Goal: Transaction & Acquisition: Purchase product/service

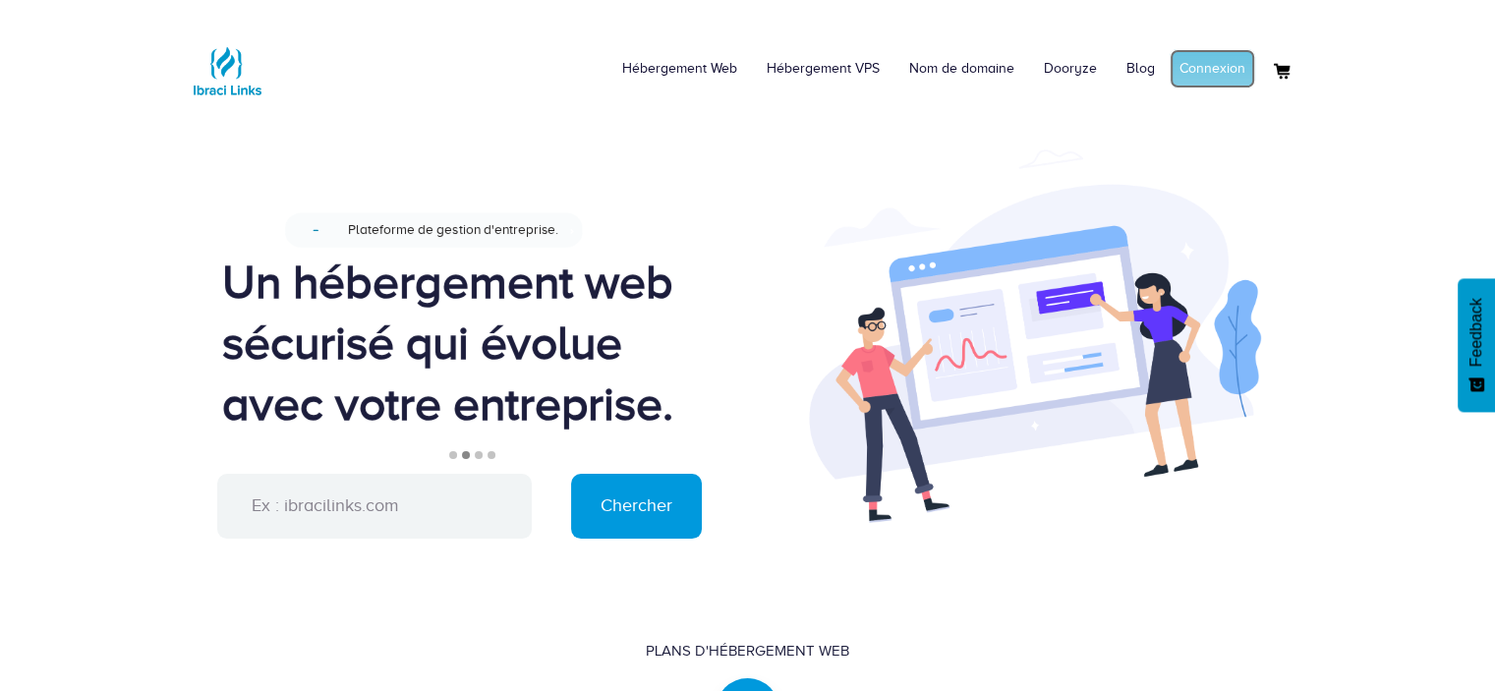
click at [1209, 66] on link "Connexion" at bounding box center [1213, 68] width 86 height 39
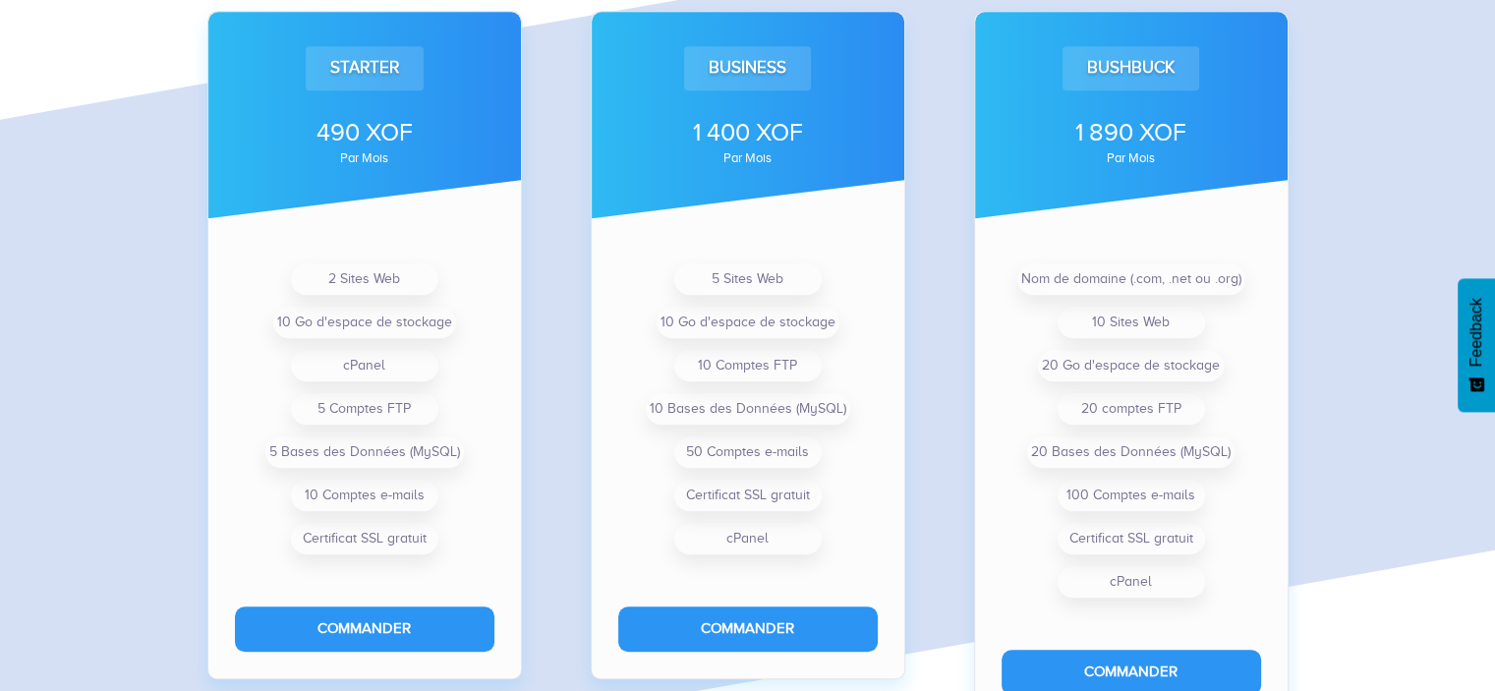
scroll to position [1594, 0]
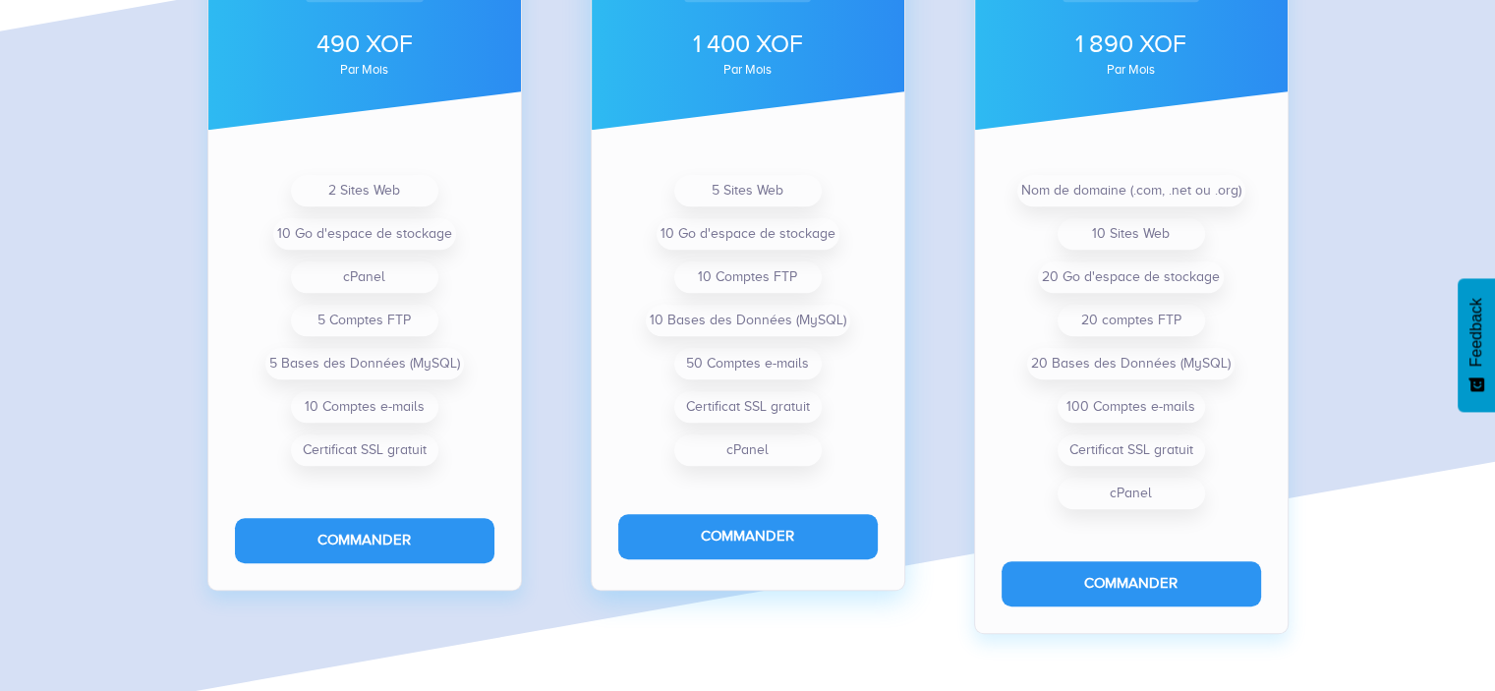
click at [857, 328] on ul "5 Sites Web 10 Go d'espace de stockage 10 Comptes FTP 10 Bases des Données (MyS…" at bounding box center [748, 320] width 260 height 303
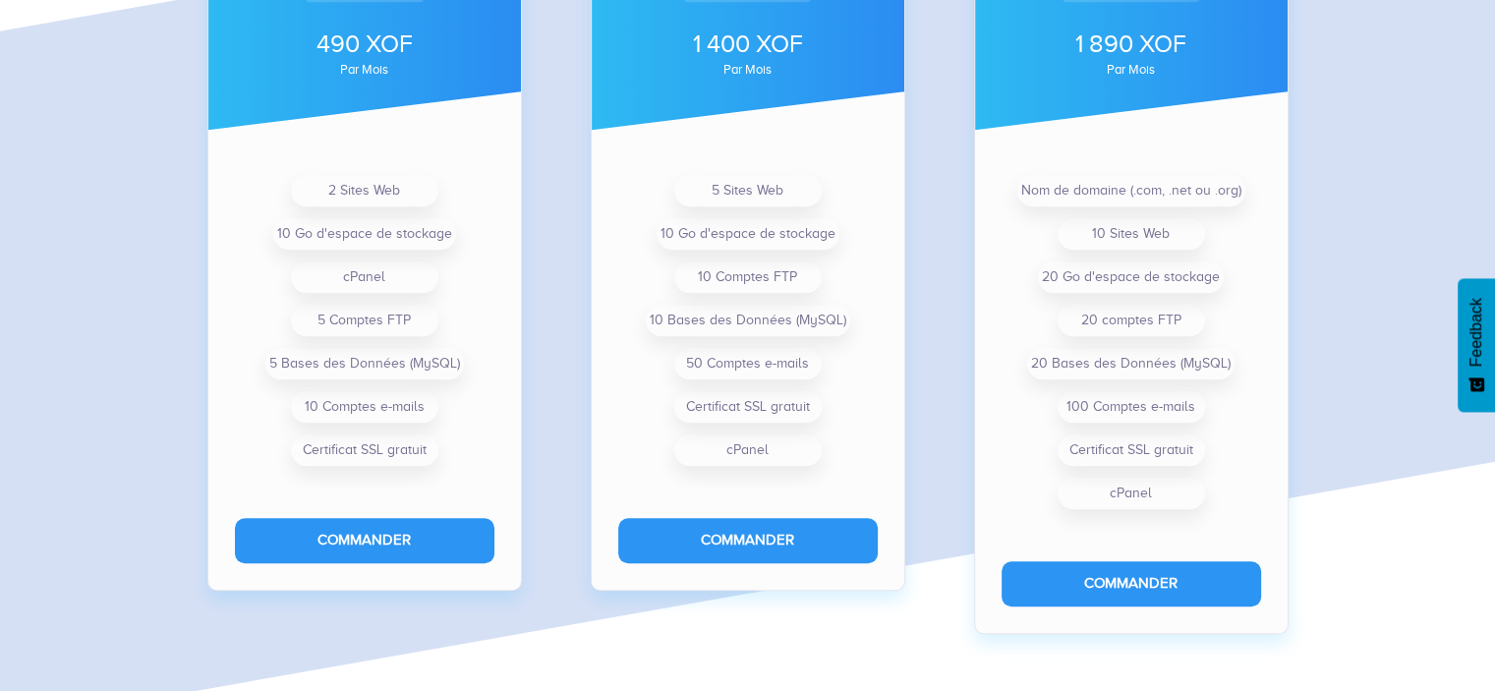
scroll to position [1541, 0]
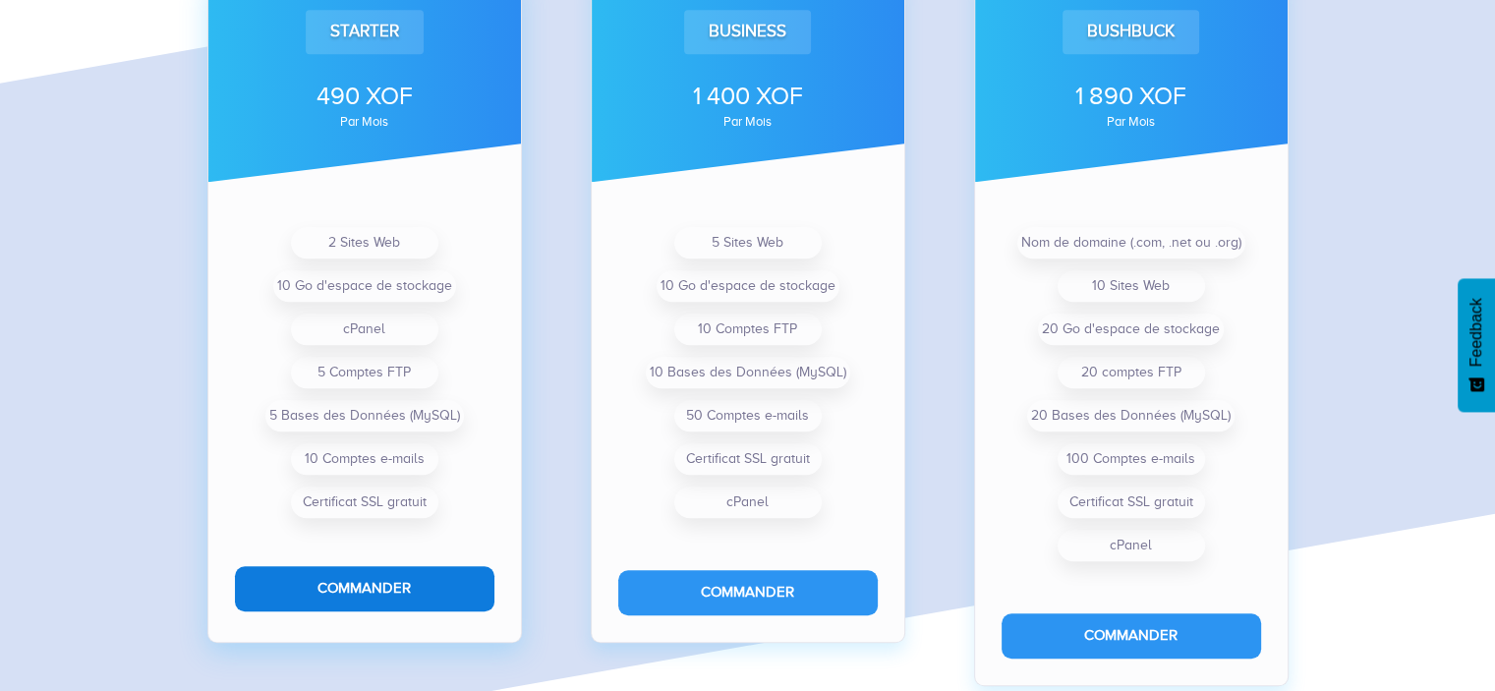
click at [386, 583] on button "Commander" at bounding box center [365, 588] width 260 height 44
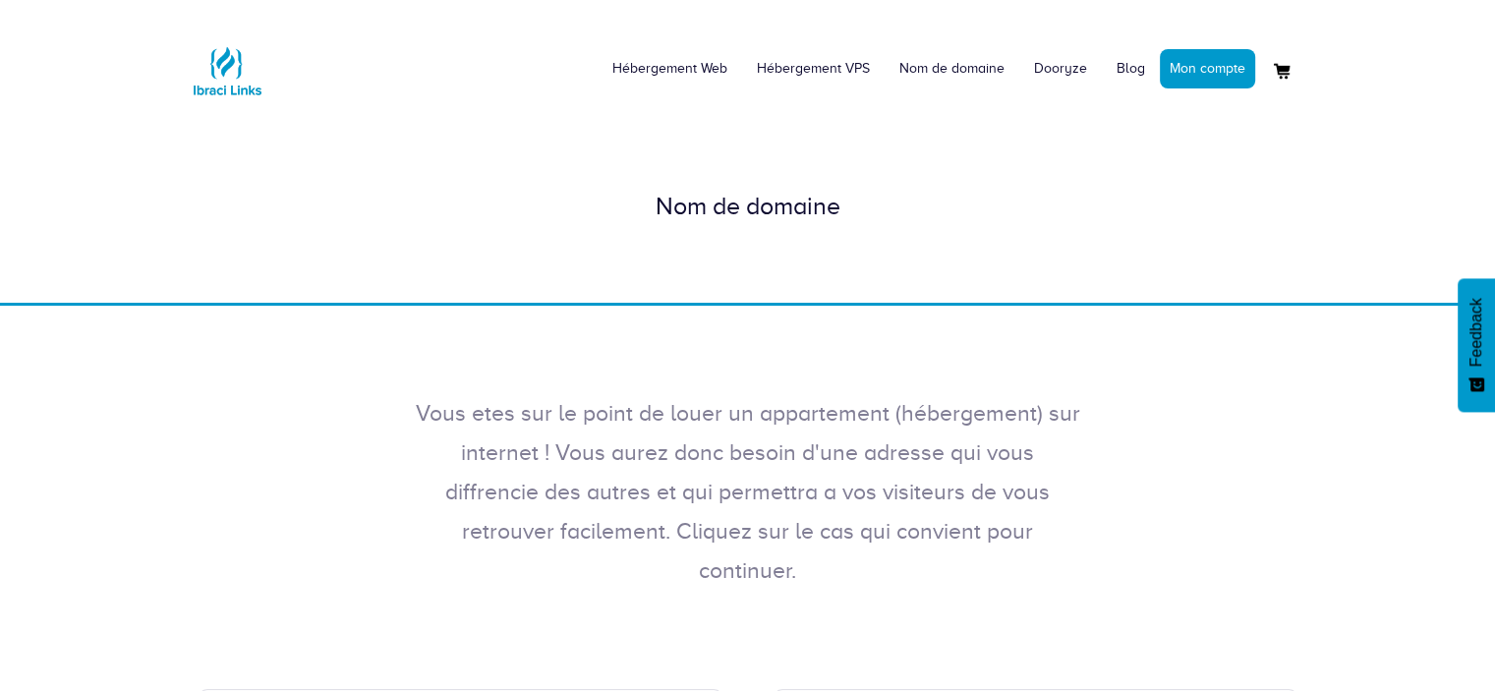
click at [686, 278] on div "Nom de domaine" at bounding box center [747, 206] width 1495 height 193
click at [920, 58] on link "Nom de domaine" at bounding box center [952, 68] width 135 height 59
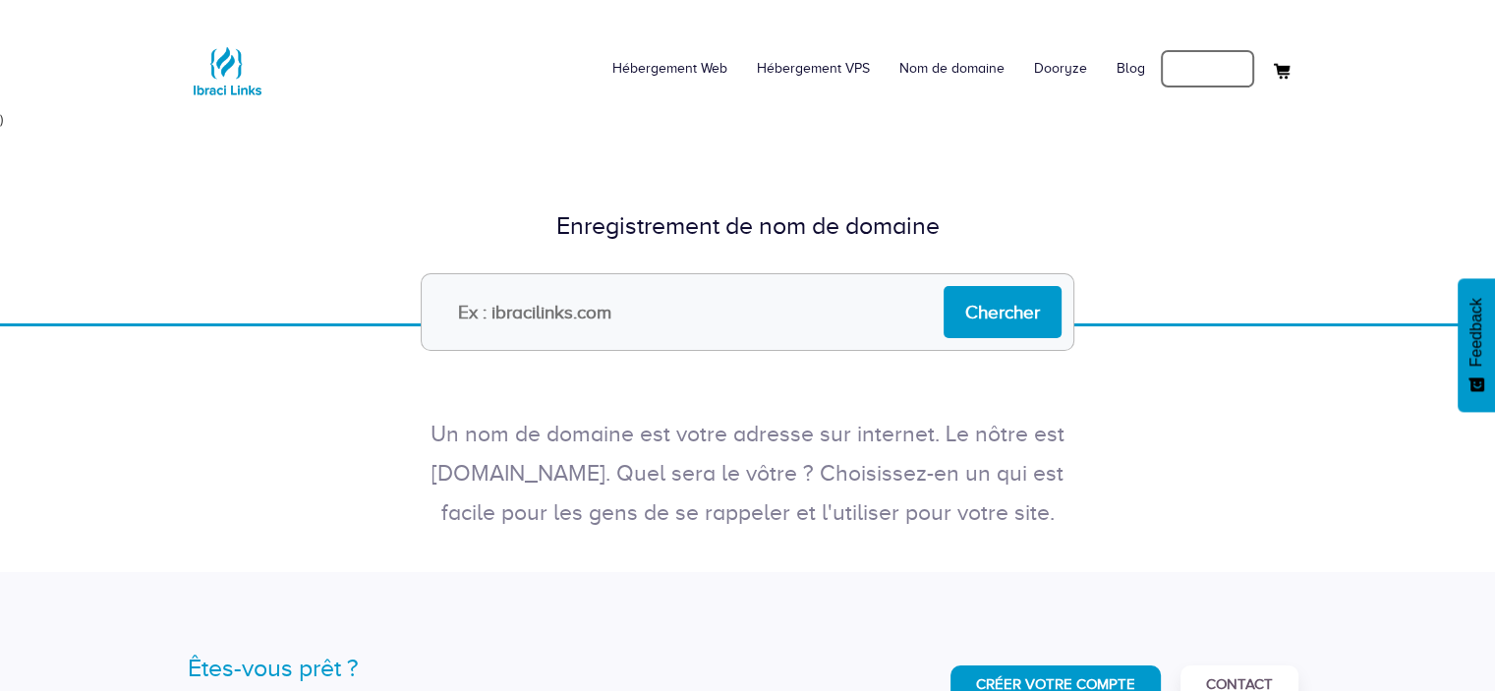
click at [1199, 66] on link "Mon compte" at bounding box center [1207, 68] width 95 height 39
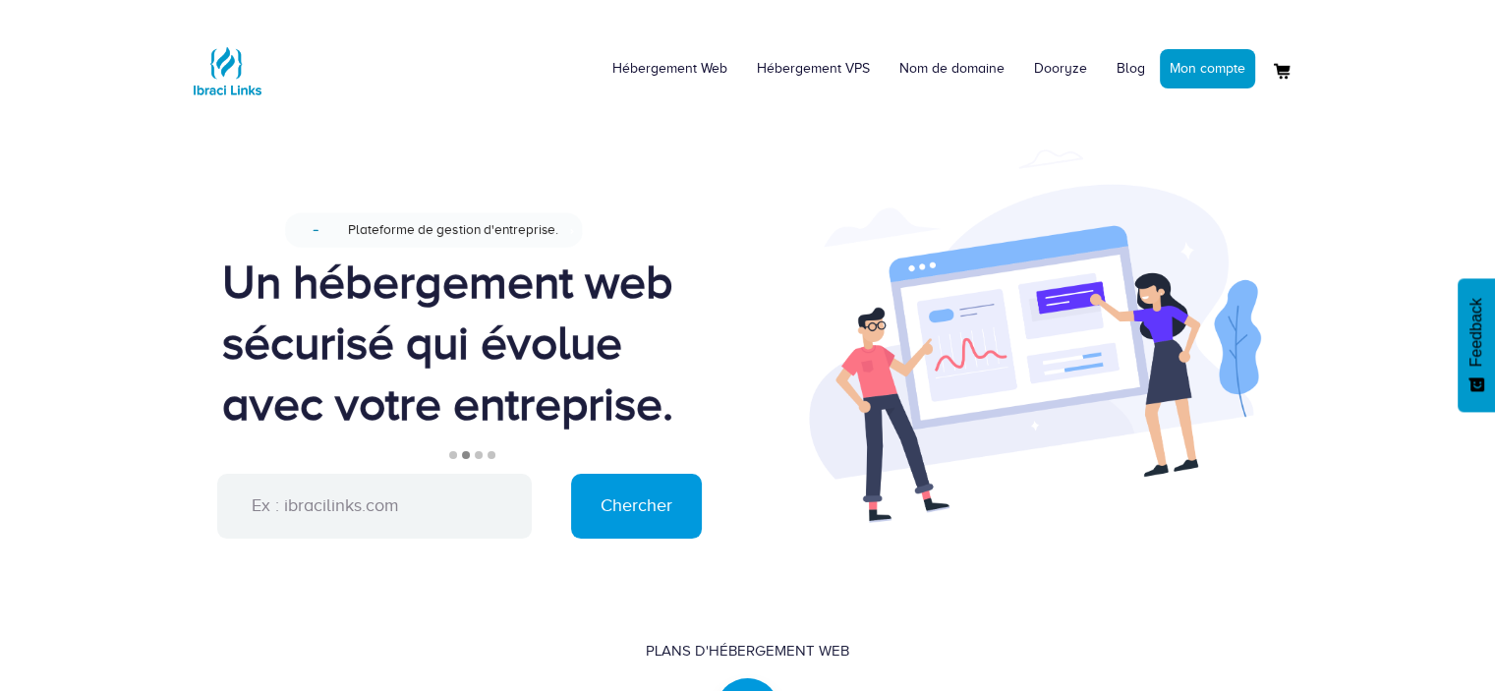
scroll to position [1, 0]
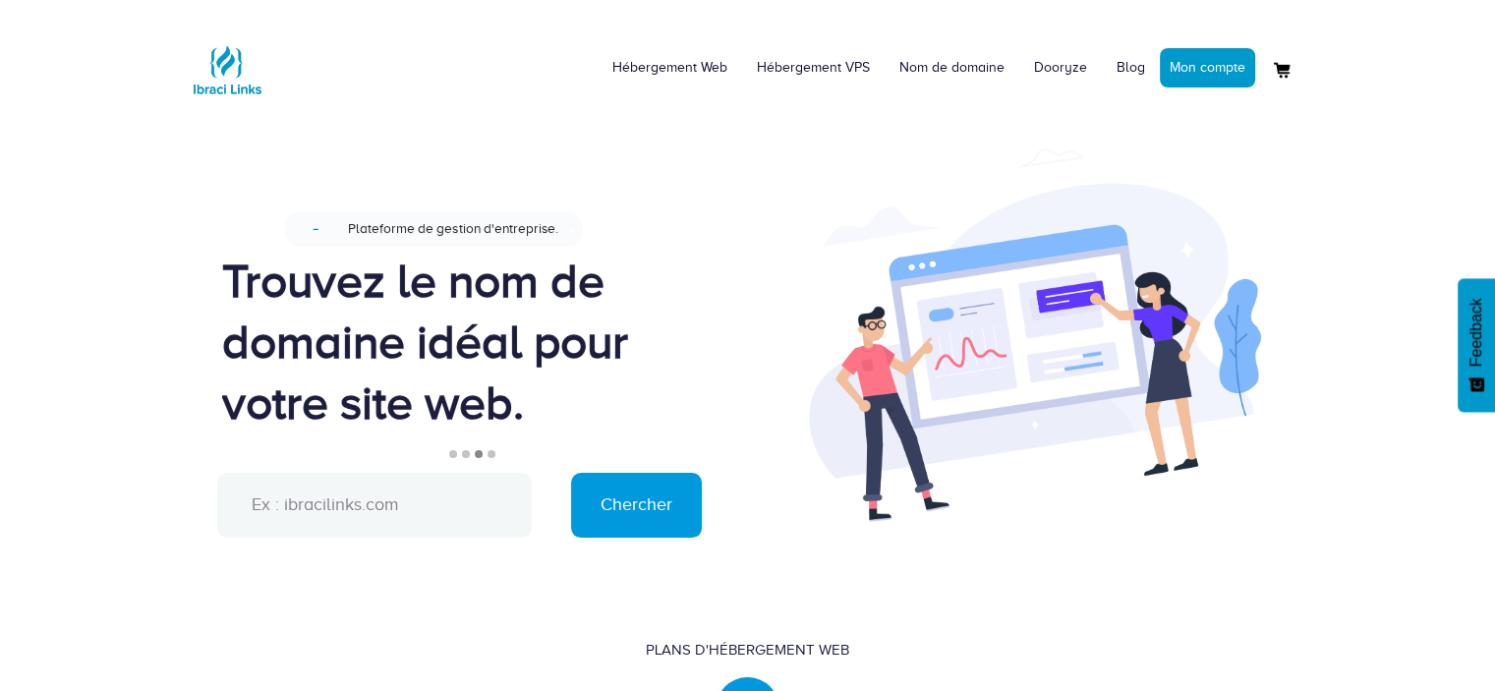
click at [473, 494] on input "text" at bounding box center [374, 505] width 315 height 65
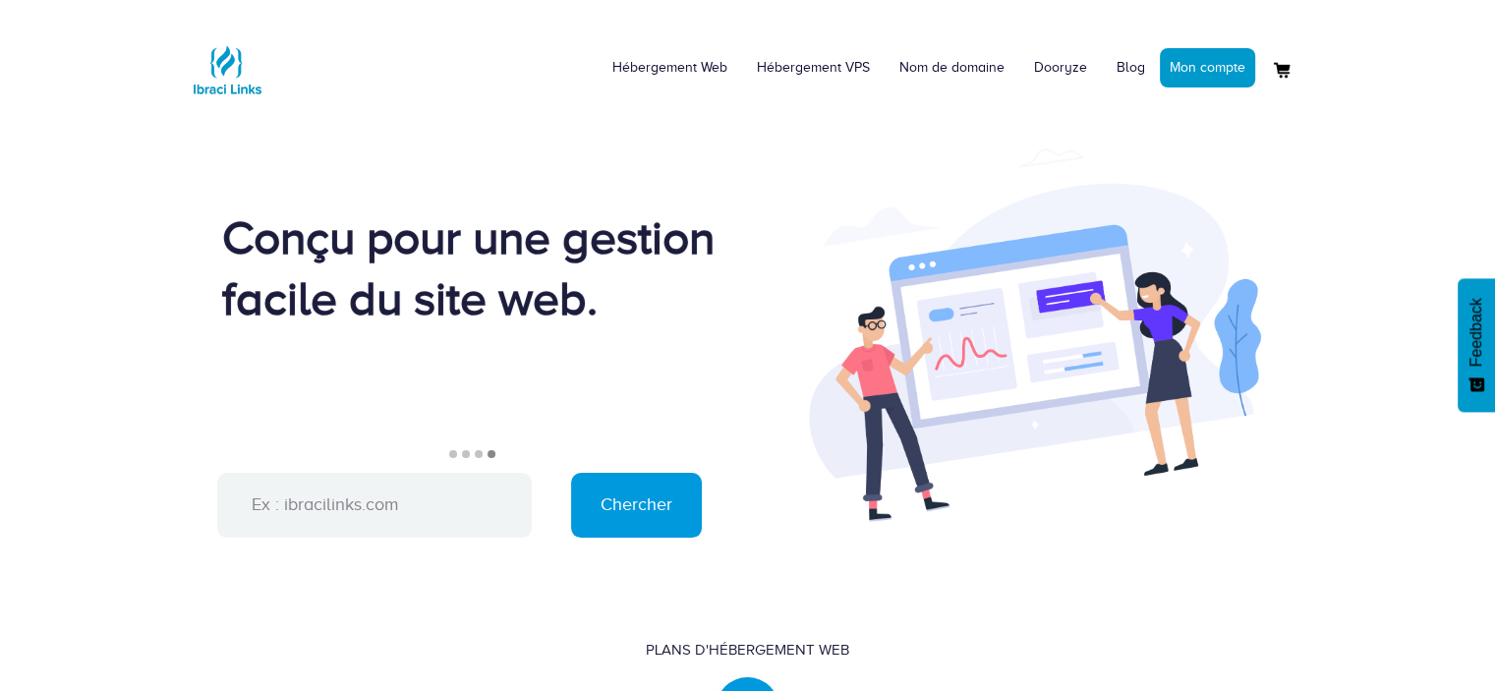
scroll to position [2, 0]
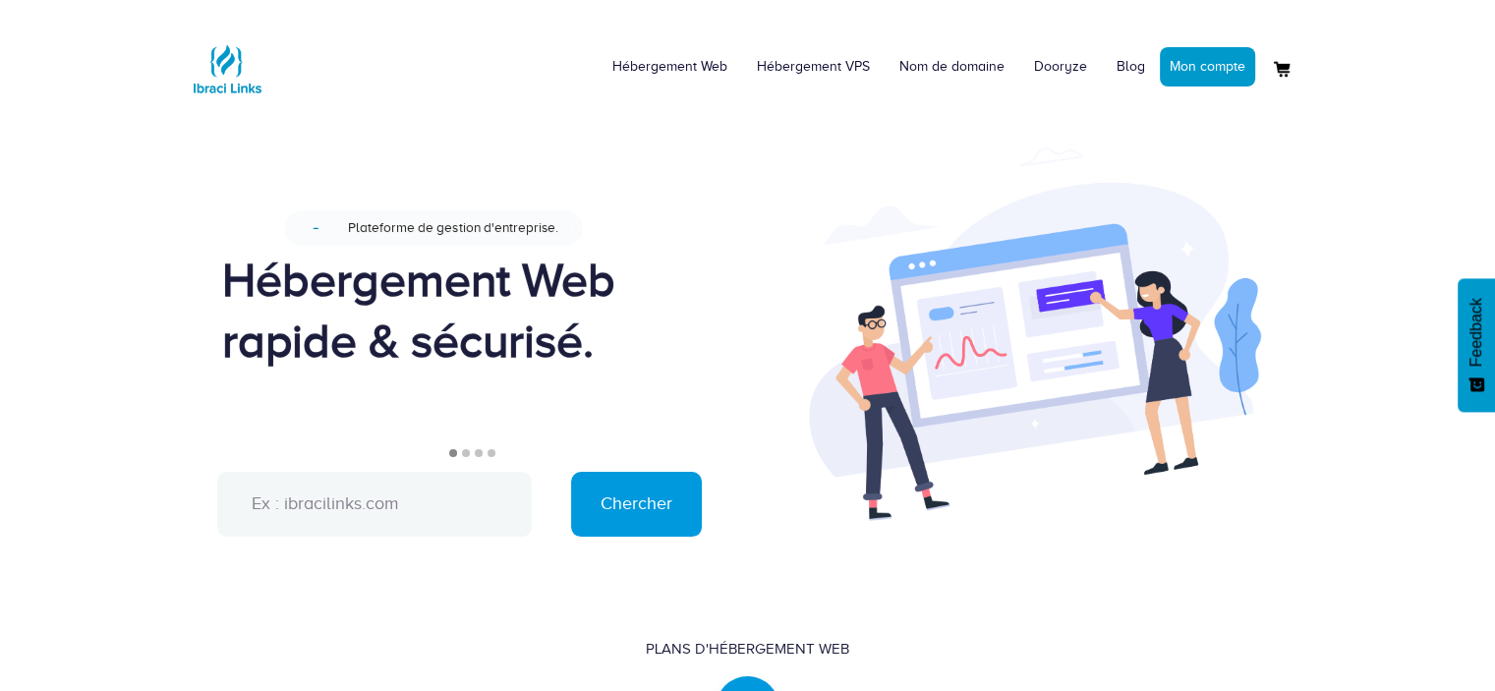
click at [409, 502] on input "text" at bounding box center [374, 504] width 315 height 65
paste input "[DOMAIN_NAME]"
type input "[DOMAIN_NAME]"
click at [654, 518] on input "Chercher" at bounding box center [636, 504] width 131 height 65
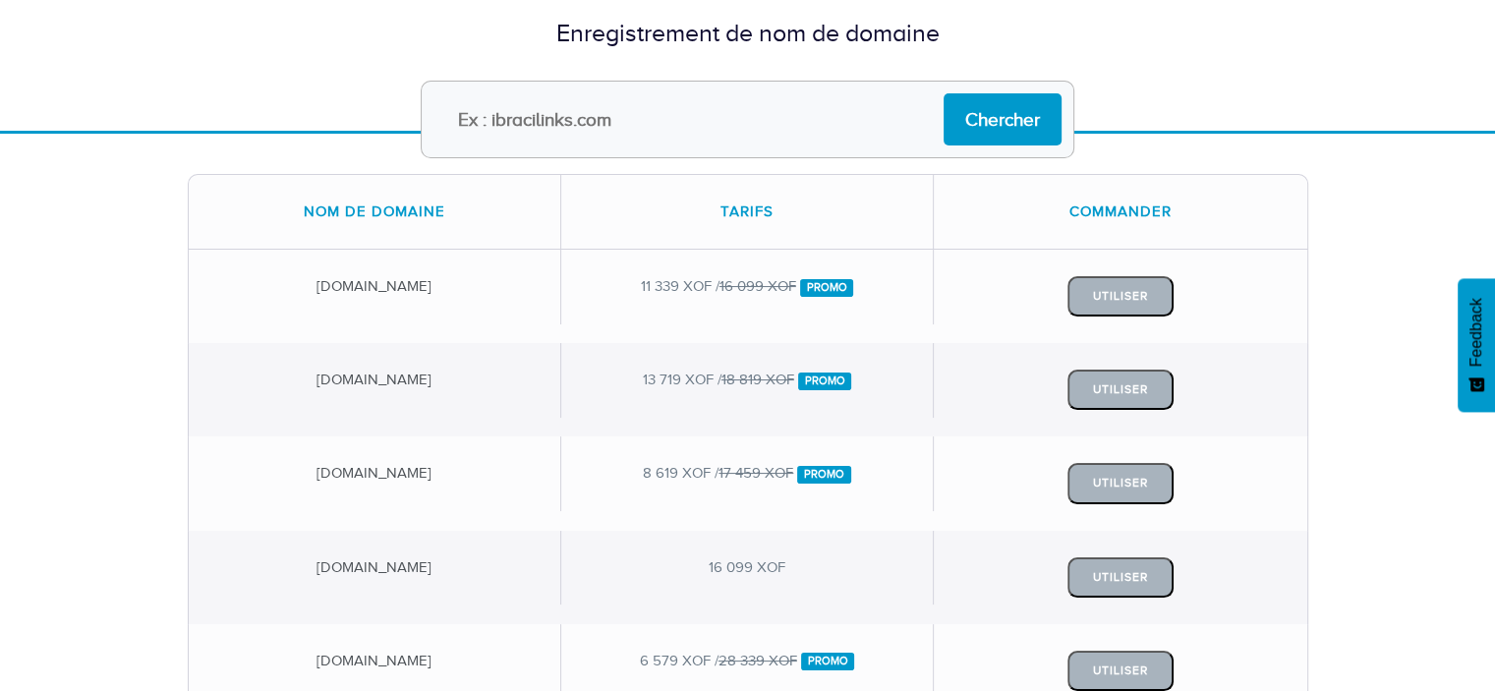
scroll to position [103, 0]
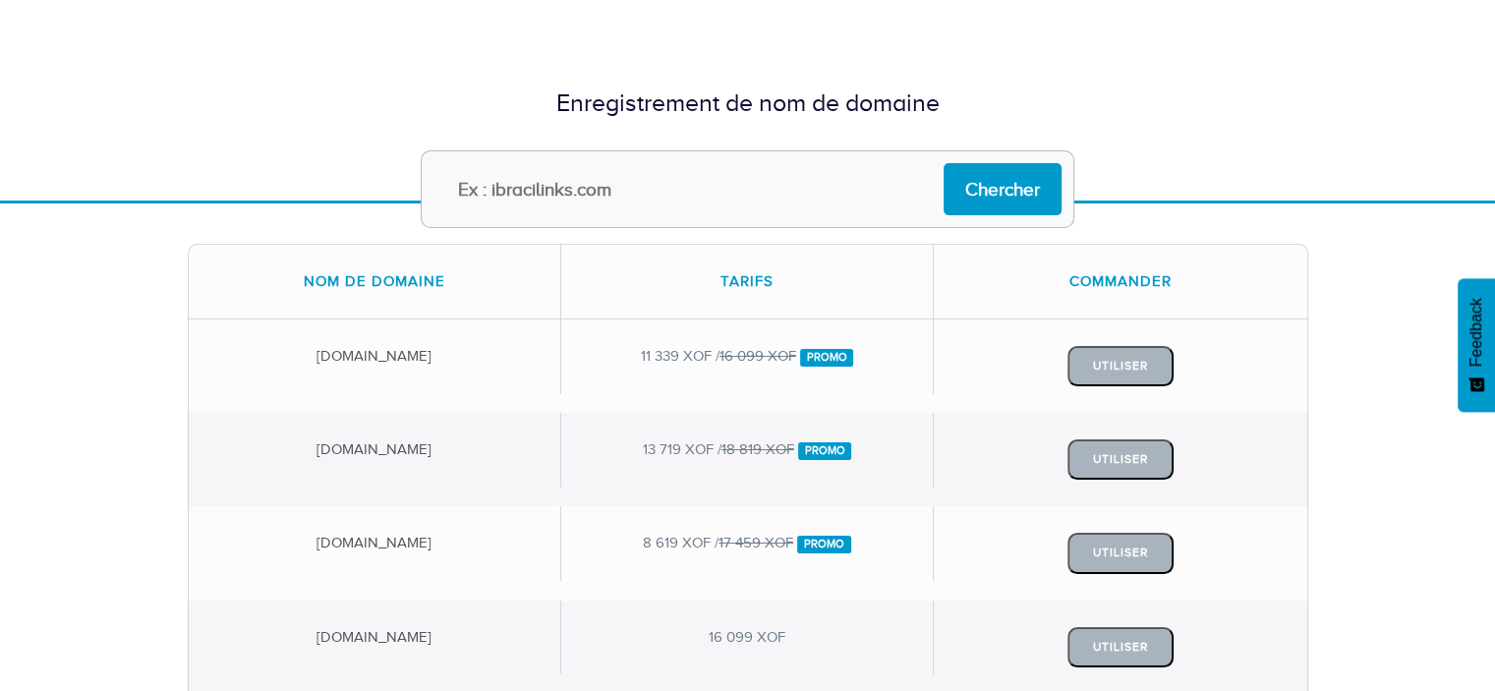
click at [727, 160] on input "text" at bounding box center [748, 189] width 654 height 78
paste input "[DOMAIN_NAME]"
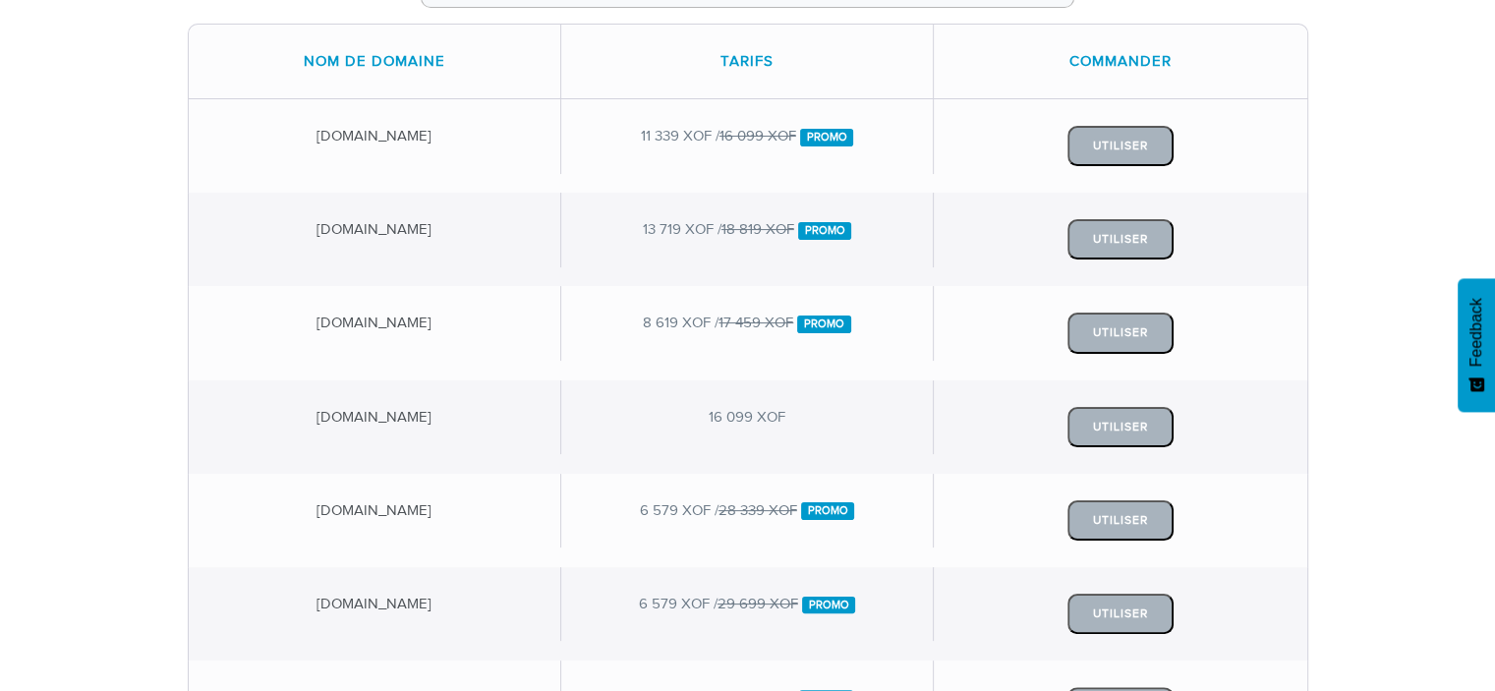
scroll to position [272, 0]
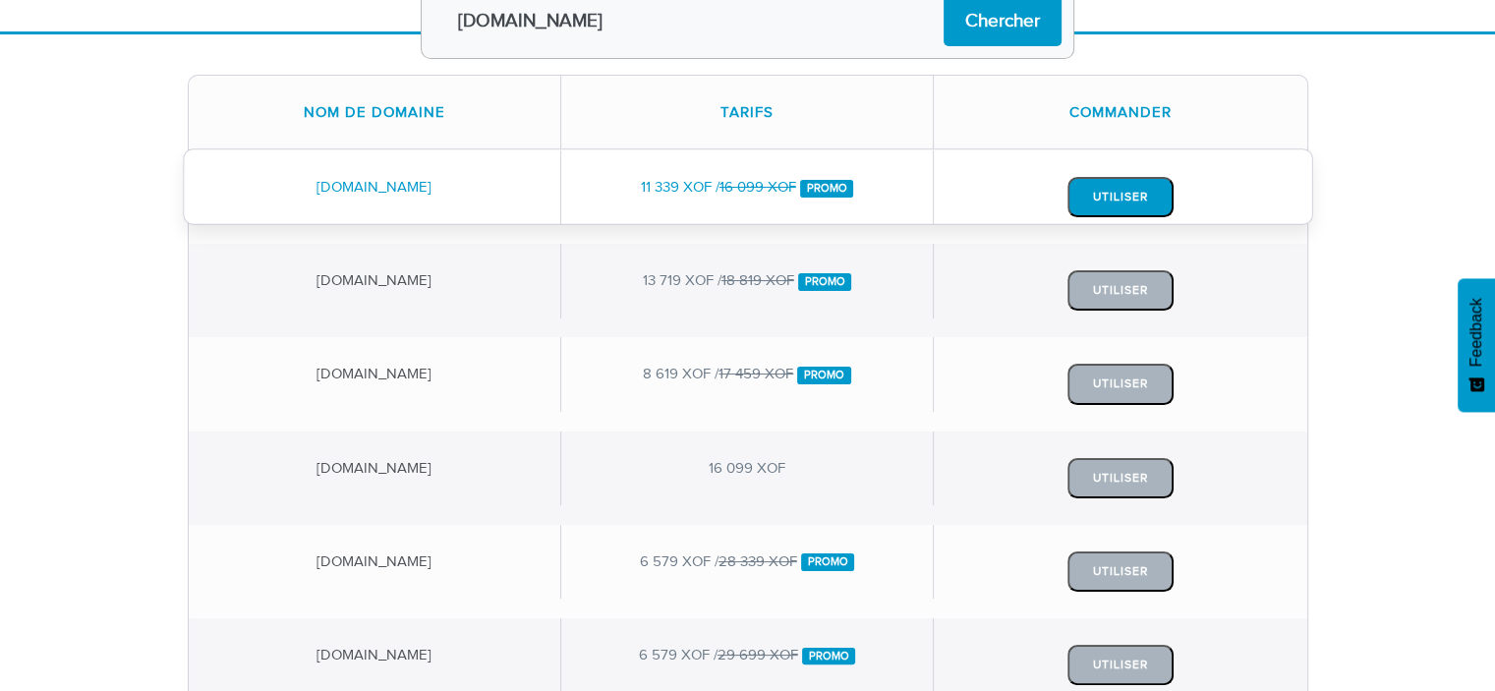
type input "Gabc-heizoel.de"
click at [1123, 199] on button "Utiliser" at bounding box center [1121, 197] width 106 height 40
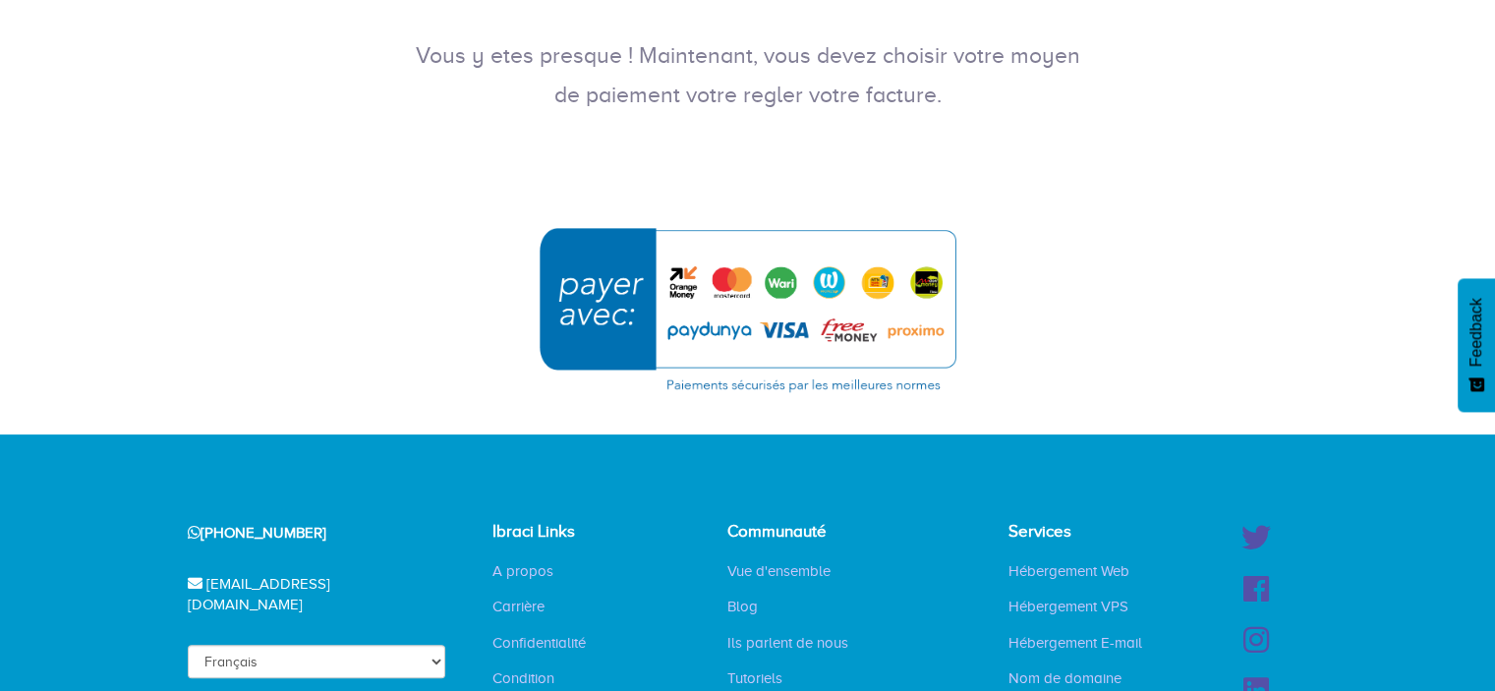
scroll to position [362, 0]
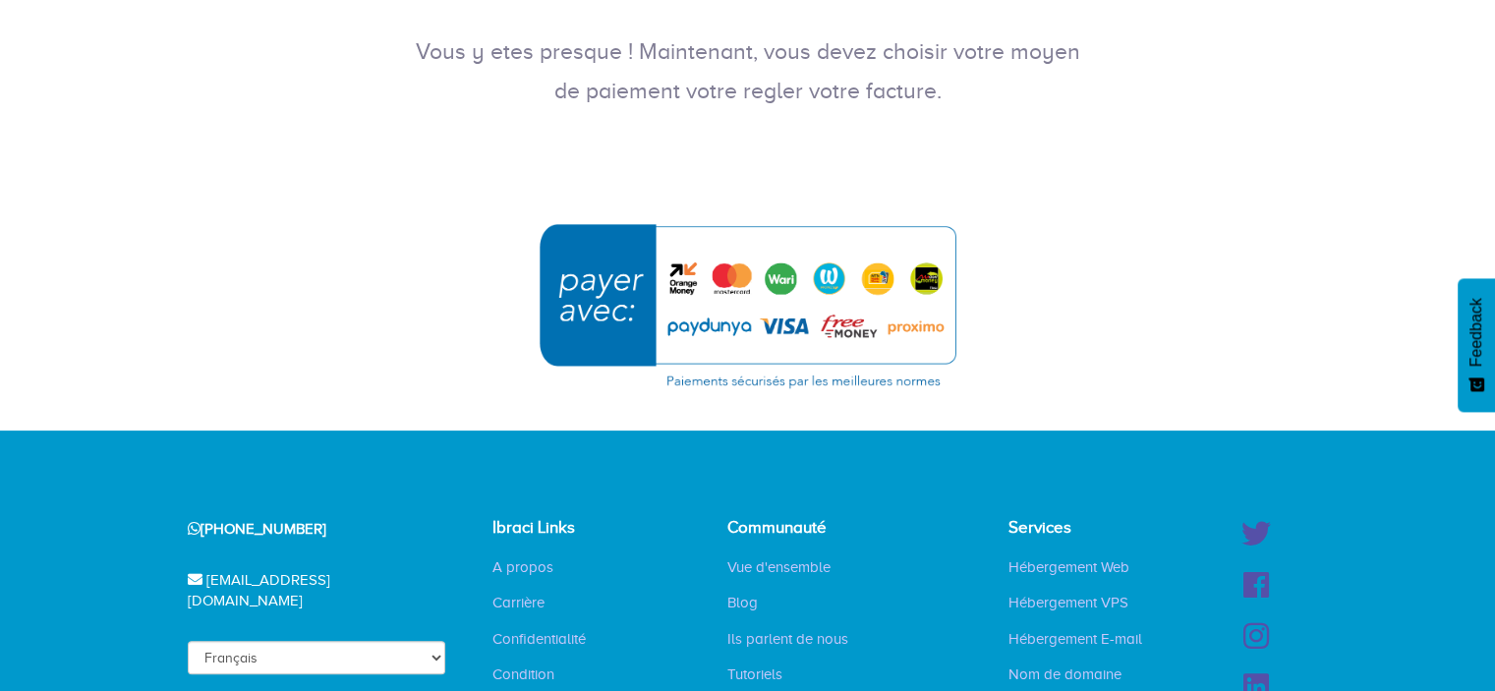
click at [802, 296] on img "submit" at bounding box center [748, 305] width 442 height 191
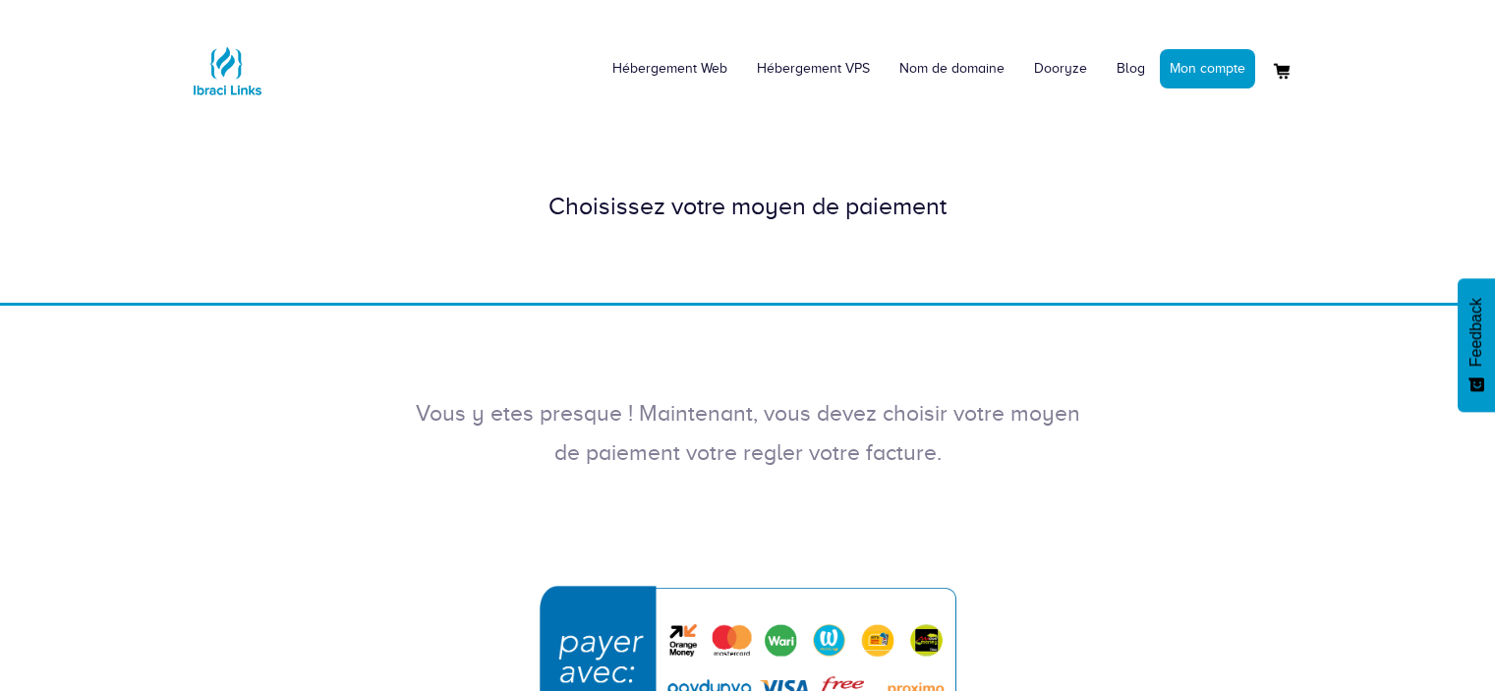
scroll to position [362, 0]
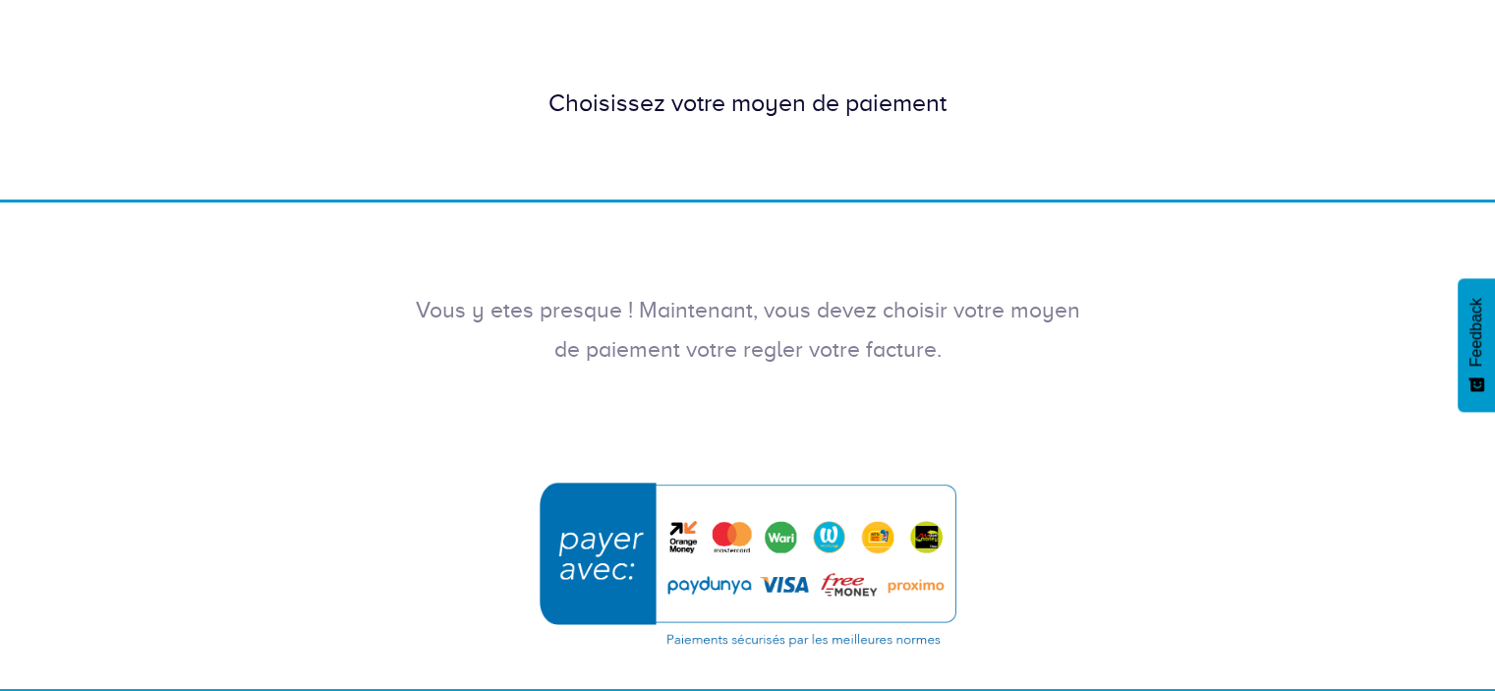
scroll to position [253, 0]
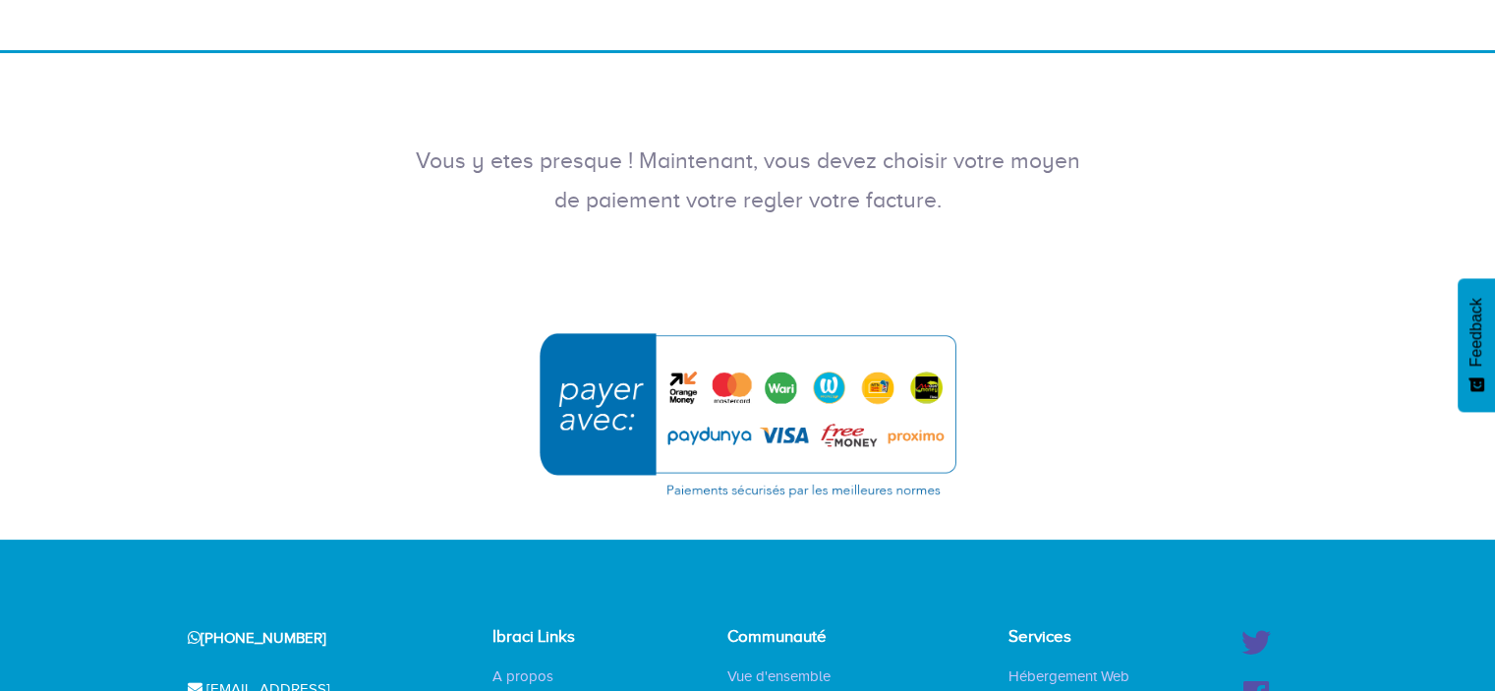
click at [802, 372] on img "submit" at bounding box center [748, 414] width 442 height 191
